Goal: Find specific page/section: Find specific page/section

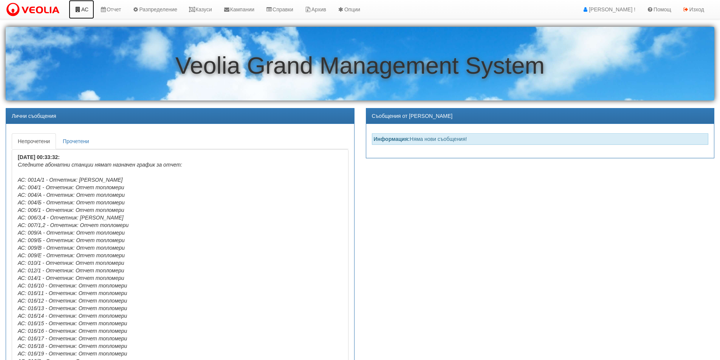
click at [88, 12] on link "АС" at bounding box center [81, 9] width 25 height 19
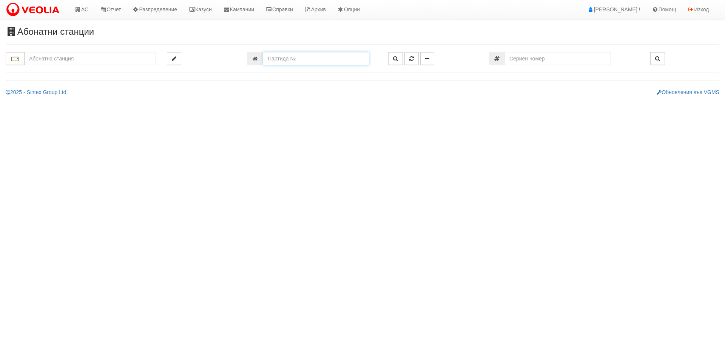
click at [283, 60] on input "number" at bounding box center [316, 58] width 106 height 13
type input "18139"
click at [397, 58] on icon "button" at bounding box center [395, 58] width 5 height 5
type input "116/6 - "ХОЛИДЕЙ И РАЙЗЕН" ЕООД"
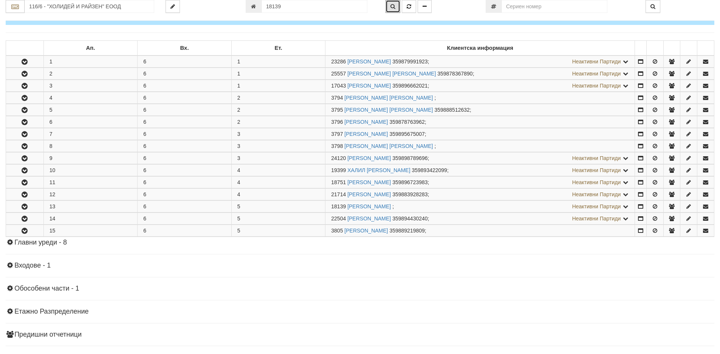
scroll to position [179, 0]
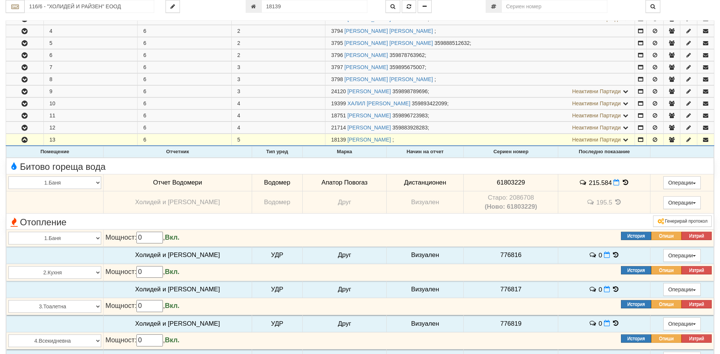
click at [621, 180] on icon at bounding box center [625, 182] width 8 height 6
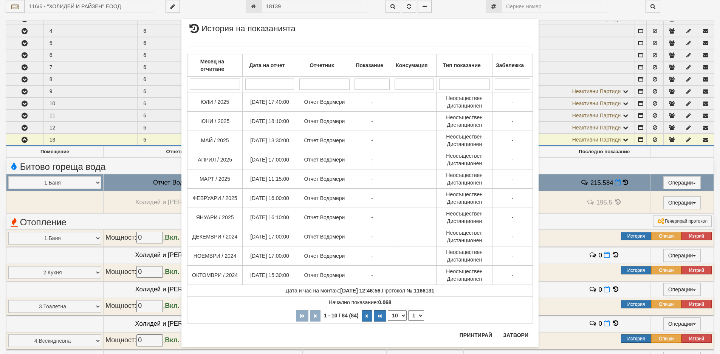
click at [403, 315] on select "10 20 30 40" at bounding box center [397, 316] width 19 height 11
select select "40"
click at [388, 321] on select "10 20 30 40" at bounding box center [397, 316] width 19 height 11
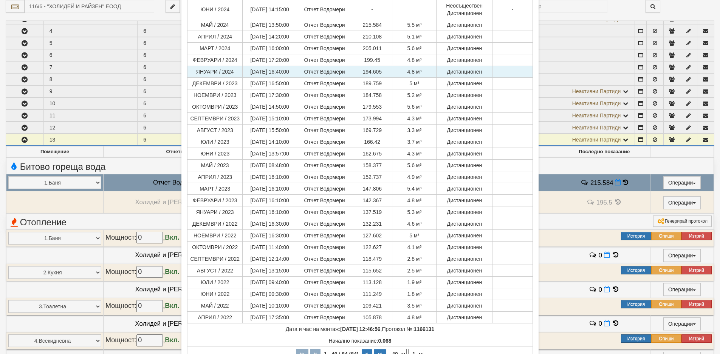
scroll to position [397, 0]
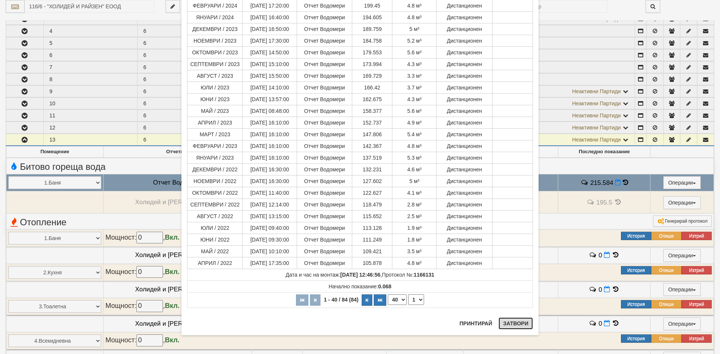
click at [507, 325] on button "Затвори" at bounding box center [515, 324] width 34 height 12
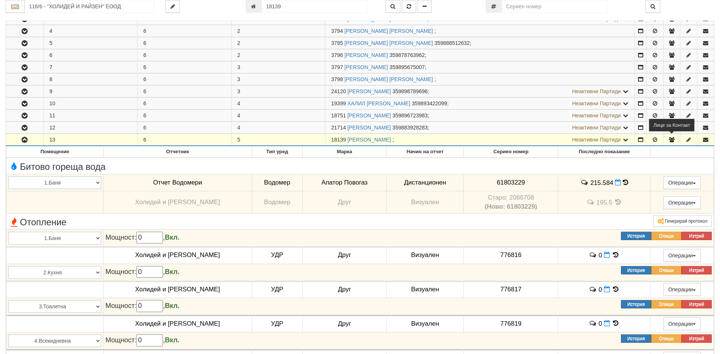
click at [670, 142] on icon "button" at bounding box center [671, 139] width 7 height 5
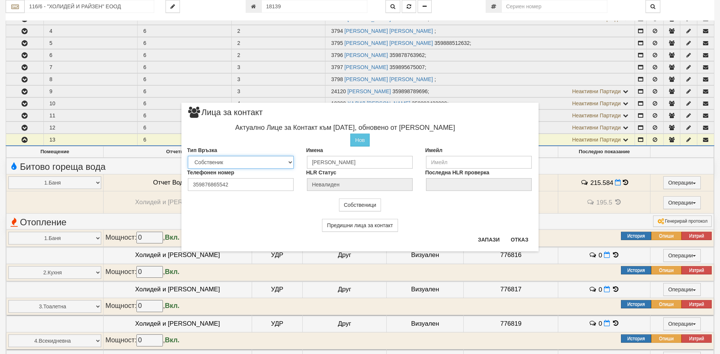
click at [289, 162] on select "Собственик [PERSON_NAME] Съсед Приятел" at bounding box center [241, 162] width 106 height 13
click at [512, 241] on button "Отказ" at bounding box center [519, 240] width 27 height 12
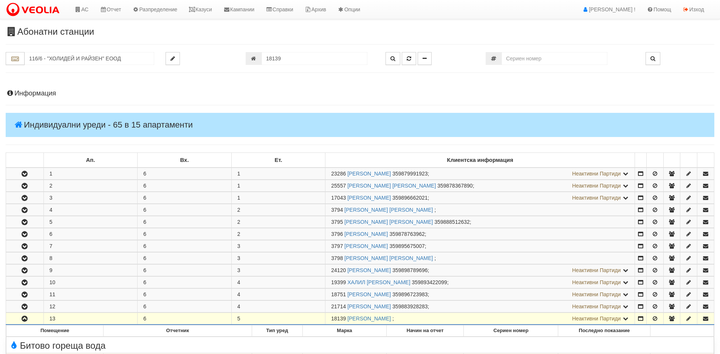
scroll to position [179, 0]
